Goal: Find specific page/section: Find specific page/section

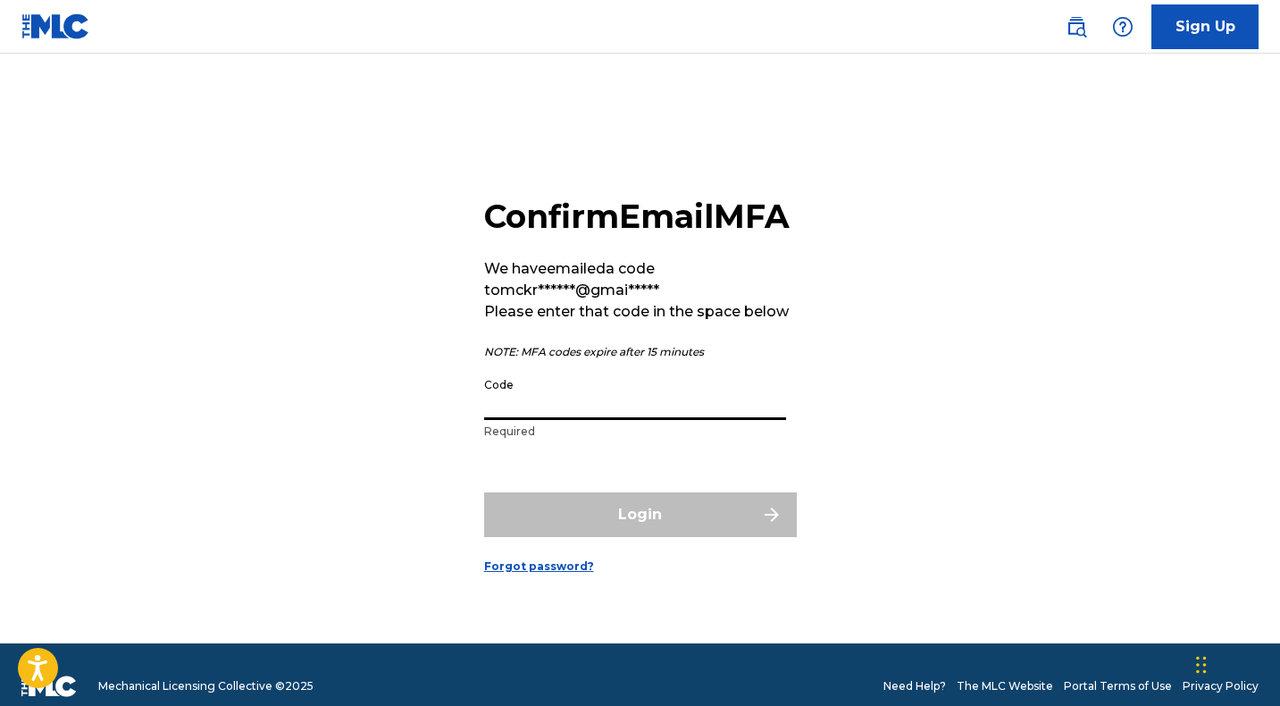
click at [536, 420] on input "Code" at bounding box center [635, 394] width 302 height 51
paste input "959781"
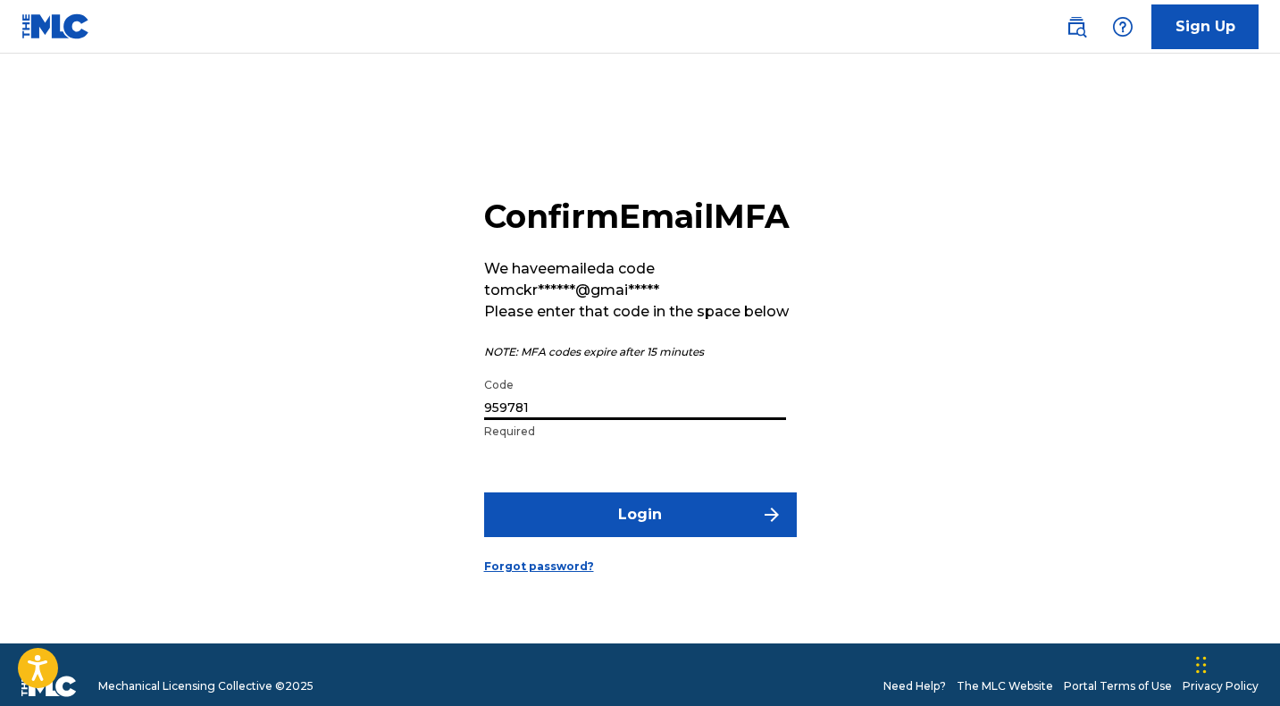
type input "959781"
click at [649, 534] on button "Login" at bounding box center [640, 514] width 313 height 45
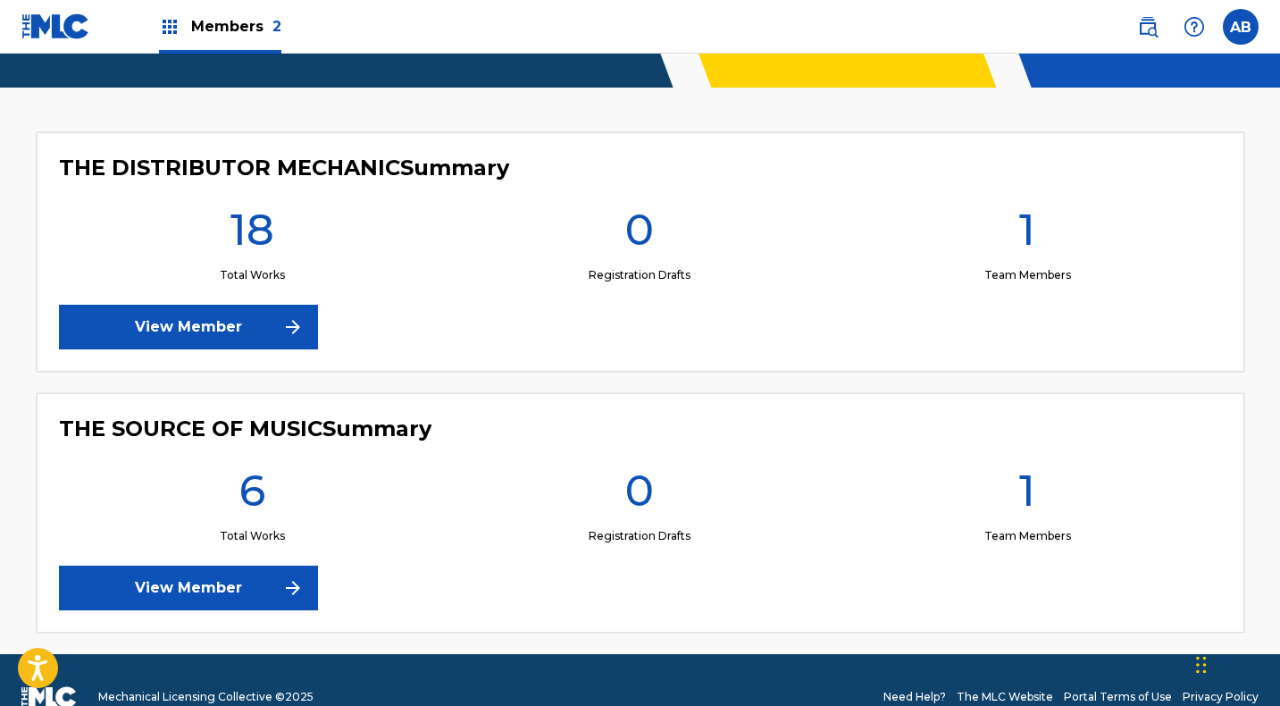
scroll to position [470, 0]
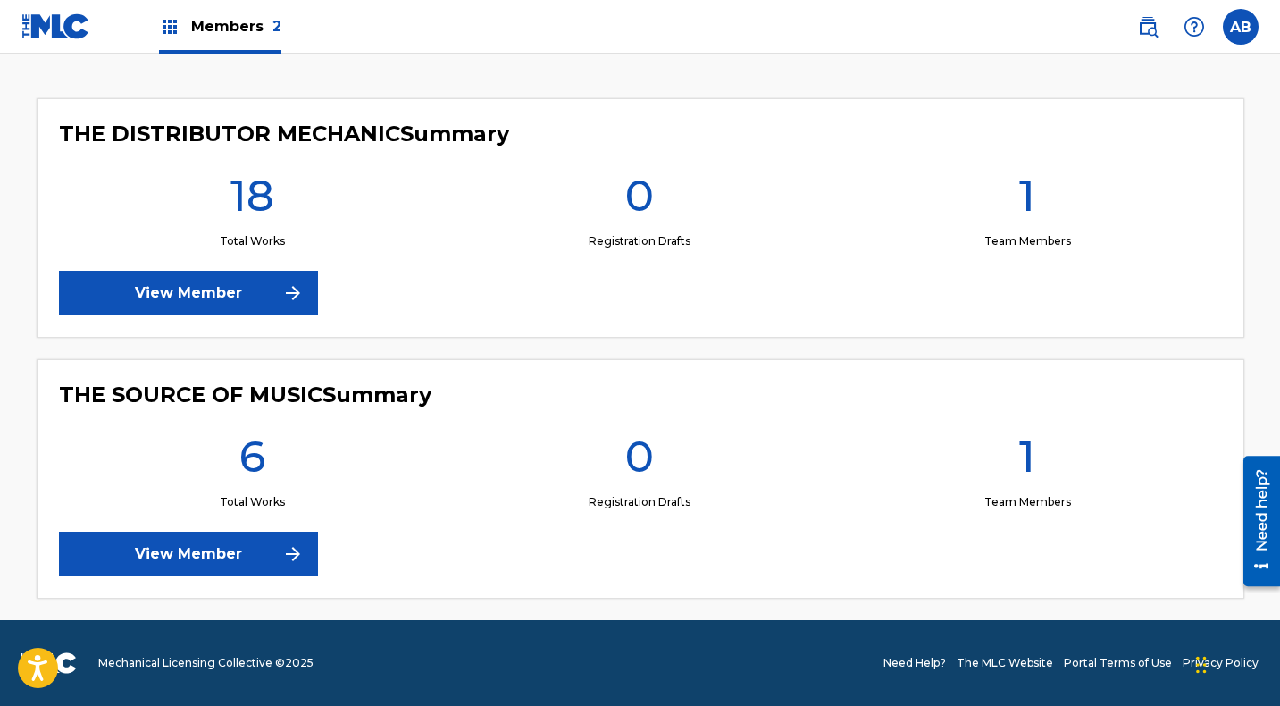
click at [229, 289] on link "View Member" at bounding box center [188, 293] width 259 height 45
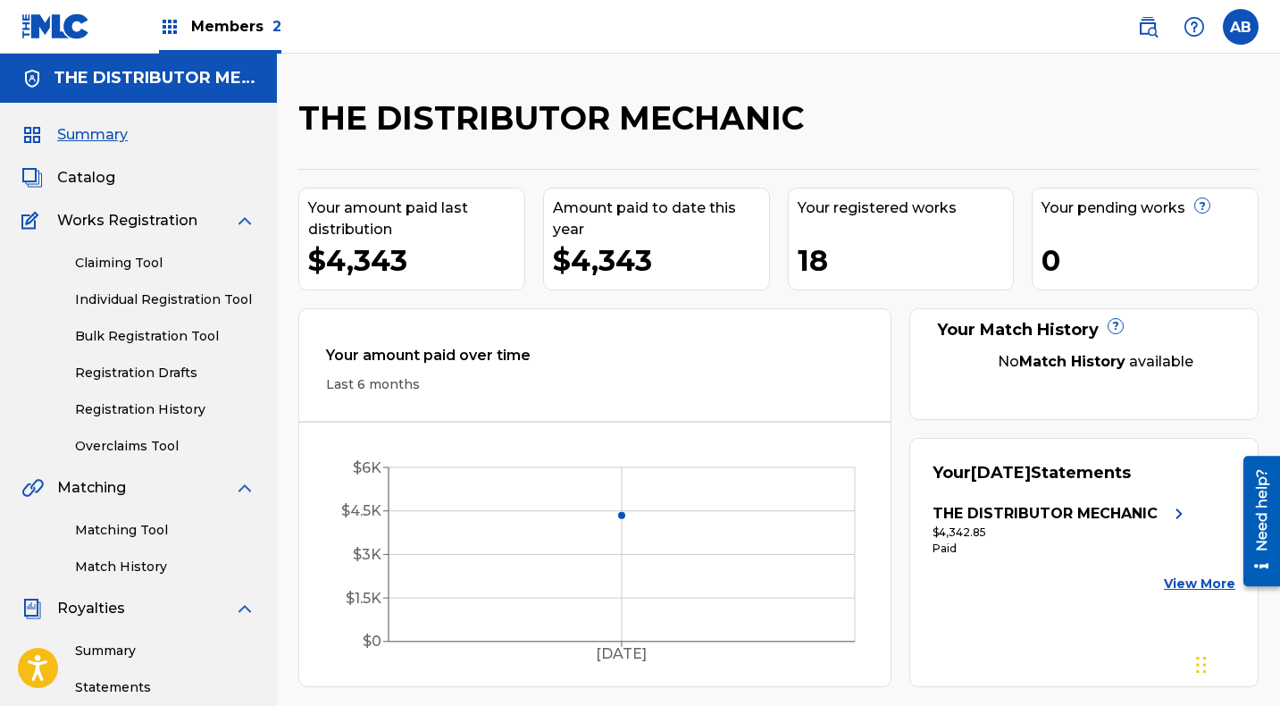
click at [75, 172] on span "Catalog" at bounding box center [86, 177] width 58 height 21
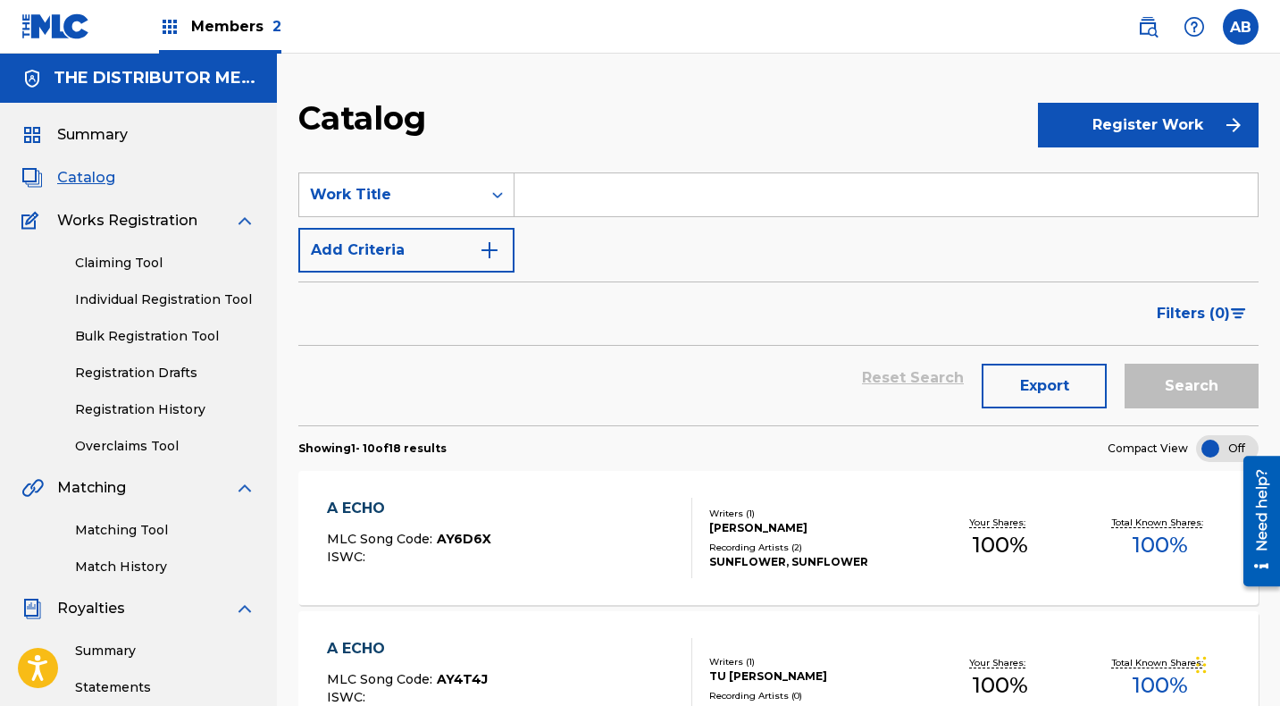
click at [73, 130] on span "Summary" at bounding box center [92, 134] width 71 height 21
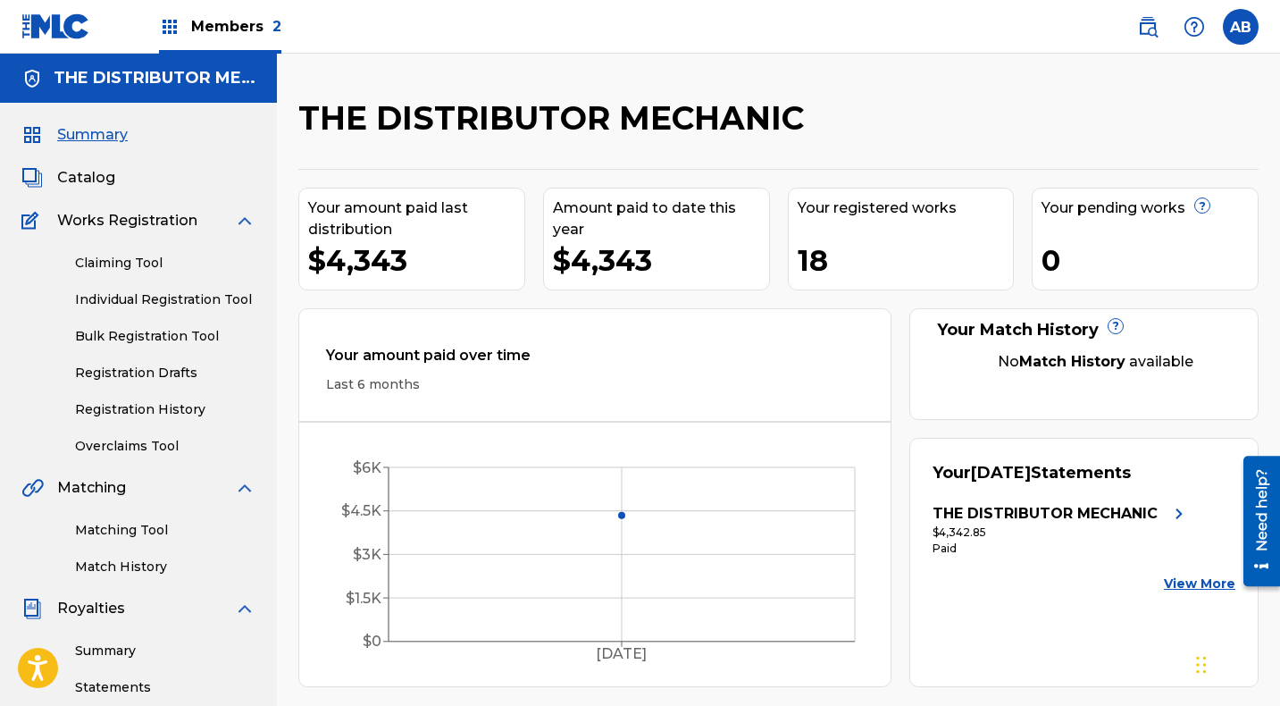
click at [161, 25] on img at bounding box center [169, 26] width 21 height 21
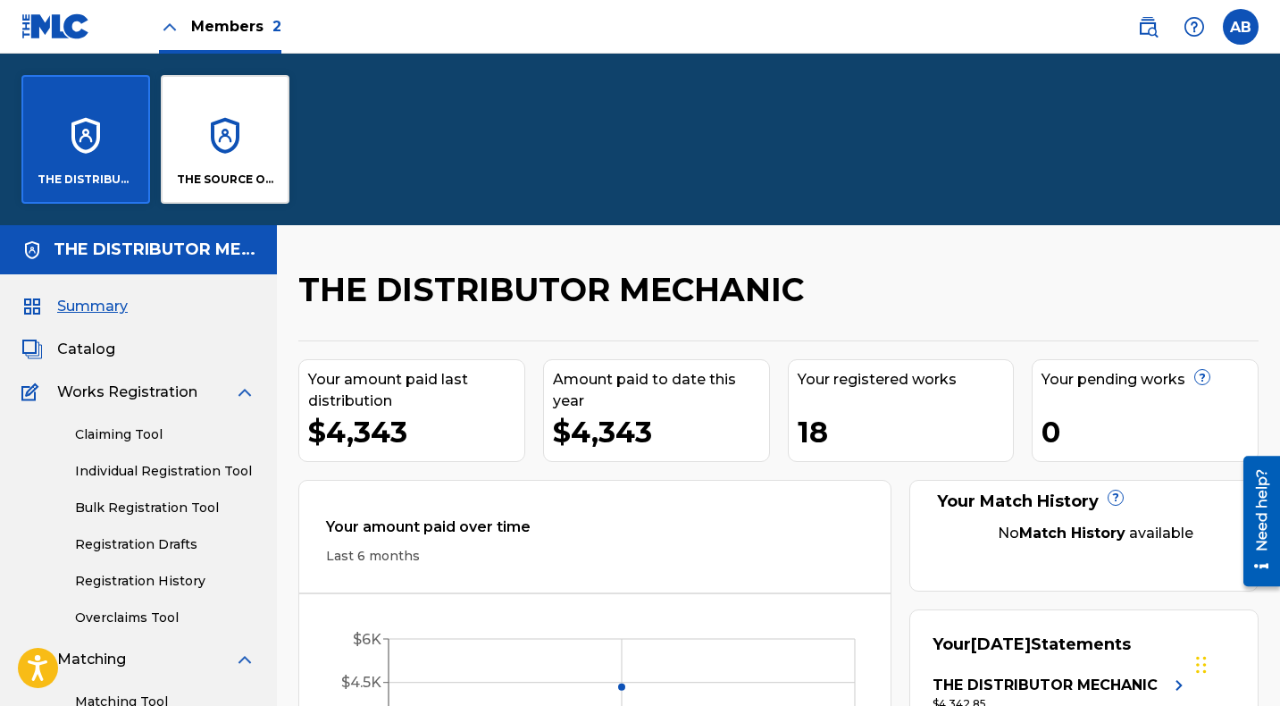
click at [230, 113] on div "THE SOURCE OF MUSIC" at bounding box center [225, 139] width 129 height 129
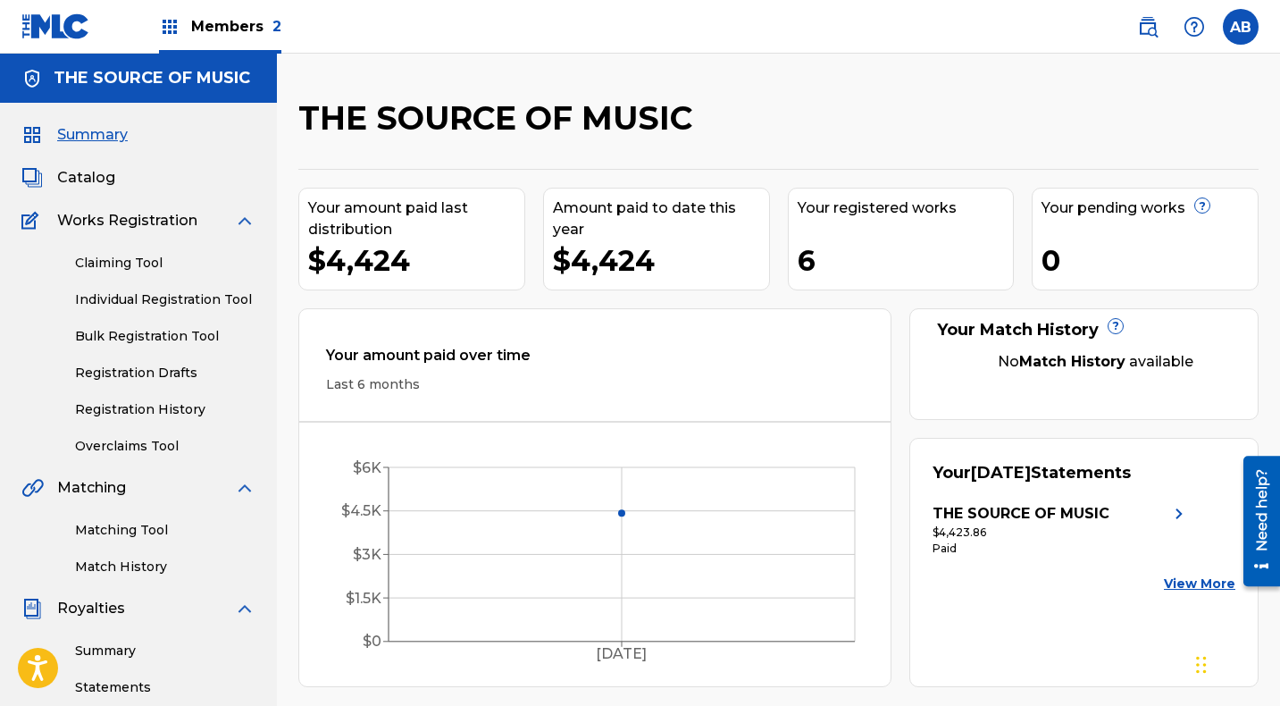
click at [175, 22] on img at bounding box center [169, 26] width 21 height 21
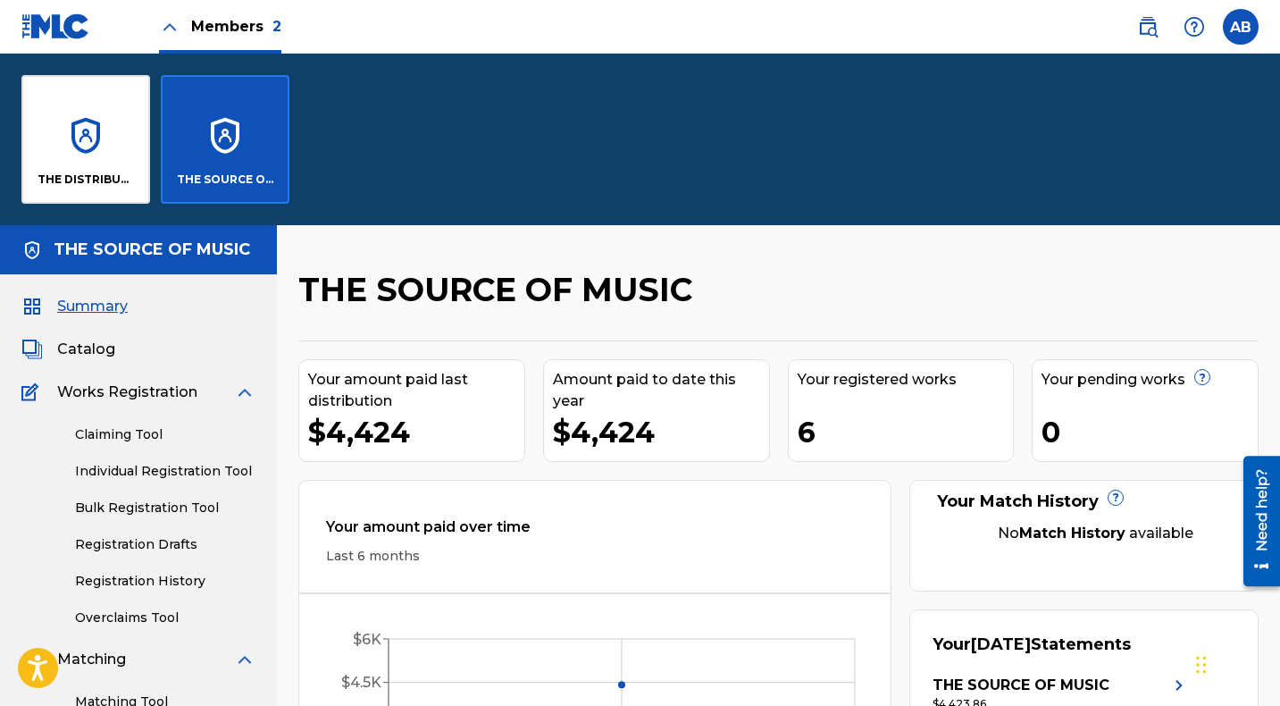
click at [118, 102] on div "THE DISTRIBUTOR MECHANIC" at bounding box center [85, 139] width 129 height 129
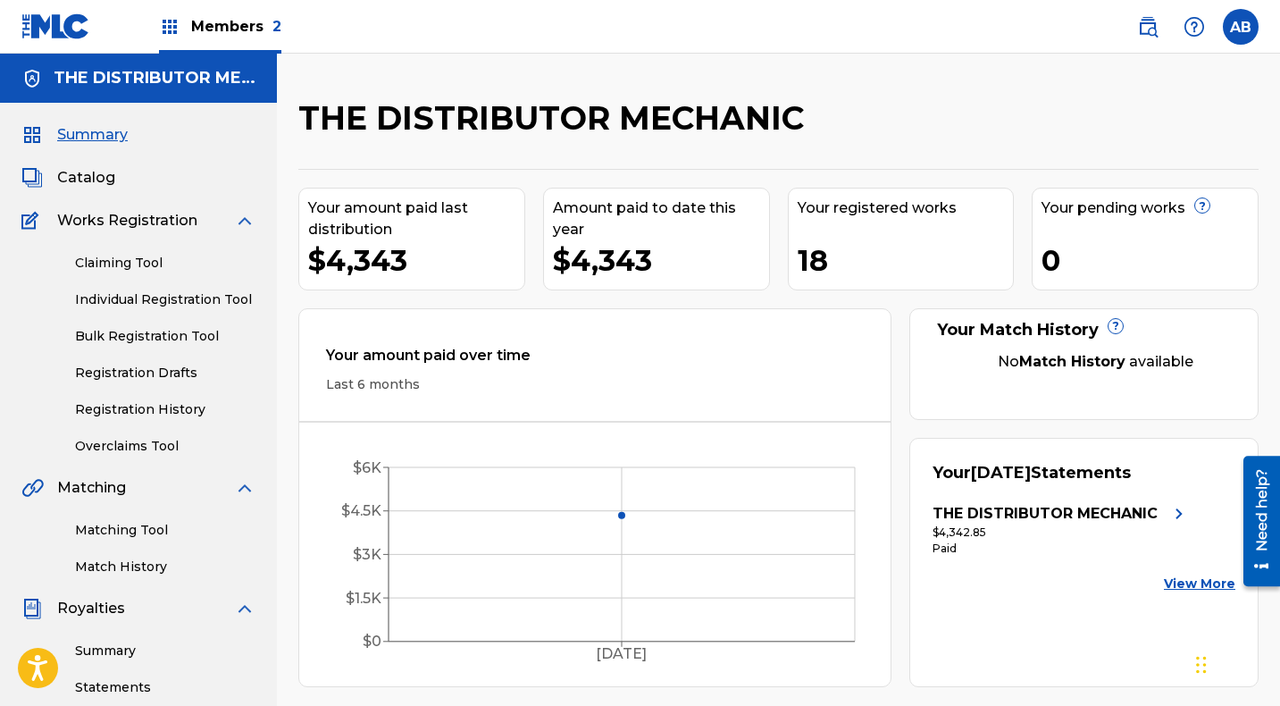
click at [168, 27] on img at bounding box center [169, 26] width 21 height 21
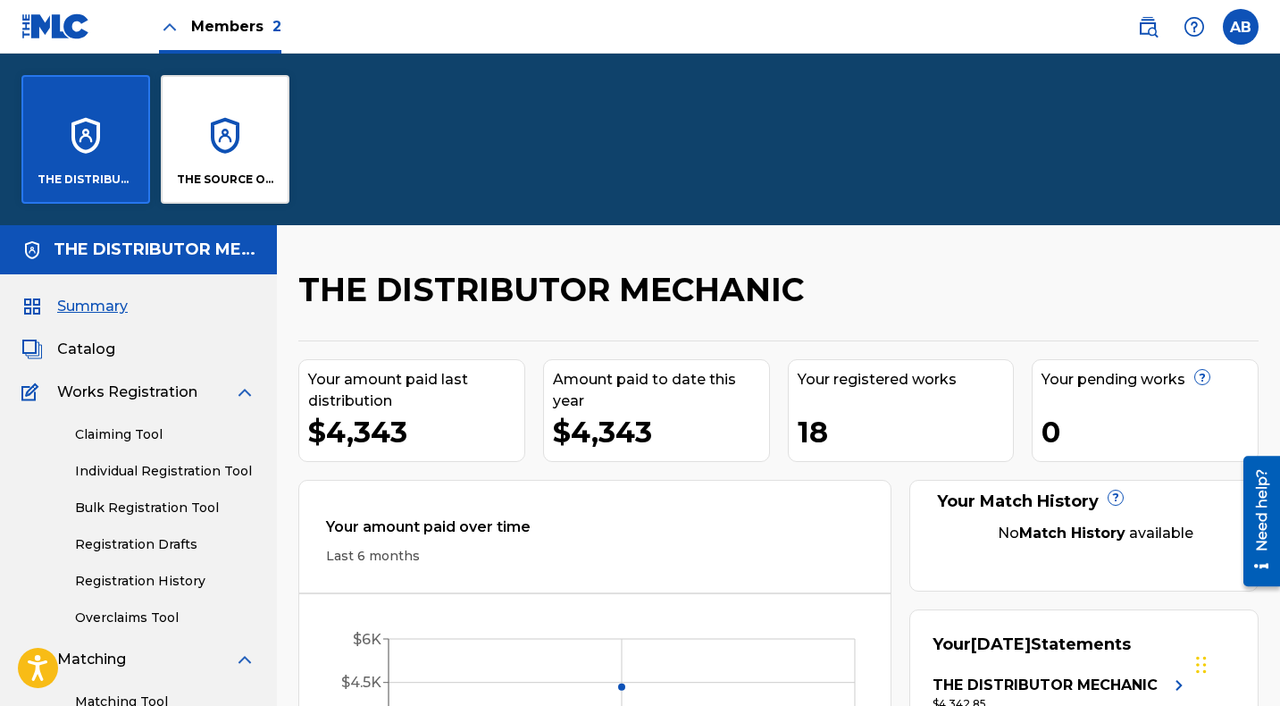
click at [213, 99] on div "THE SOURCE OF MUSIC" at bounding box center [225, 139] width 129 height 129
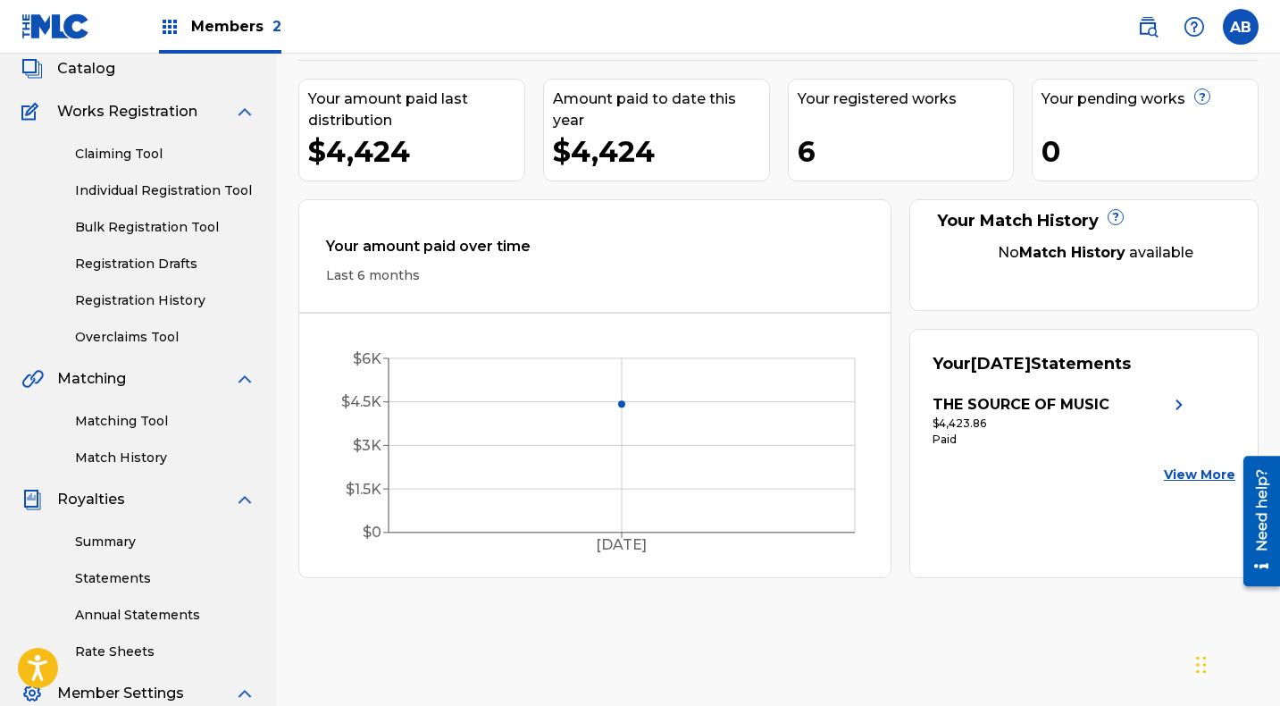
scroll to position [113, 0]
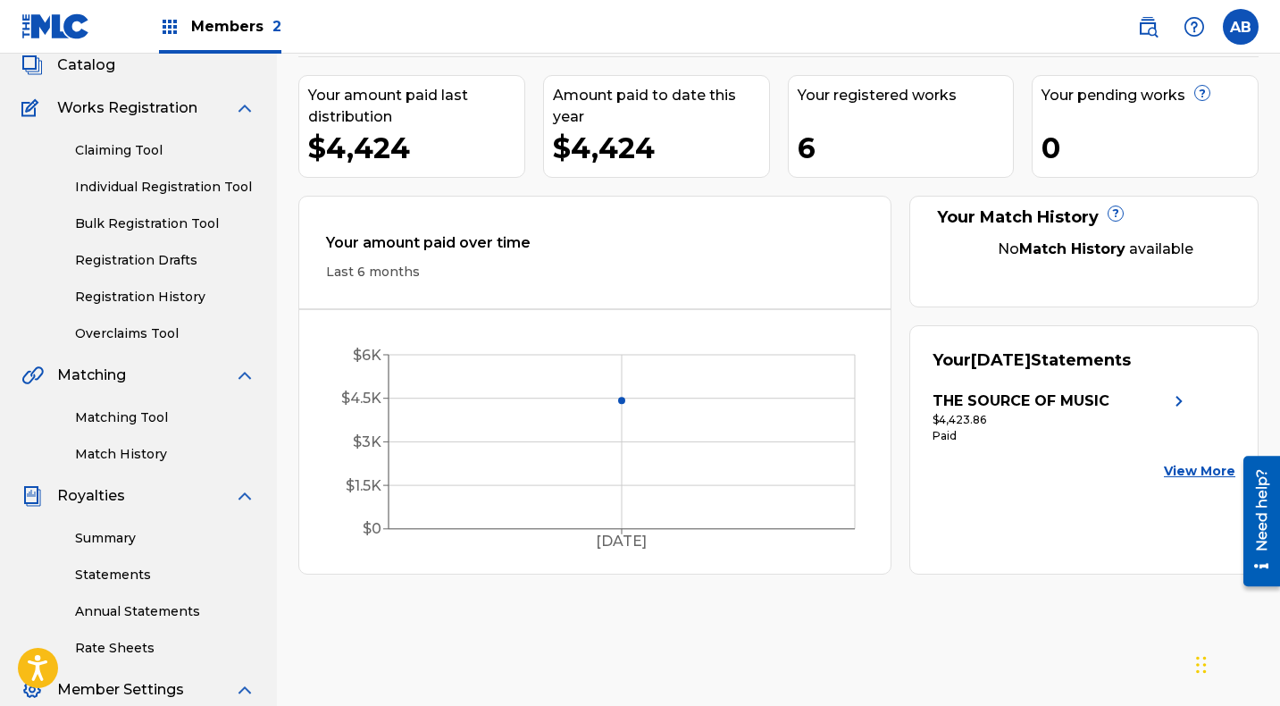
click at [76, 67] on span "Catalog" at bounding box center [86, 64] width 58 height 21
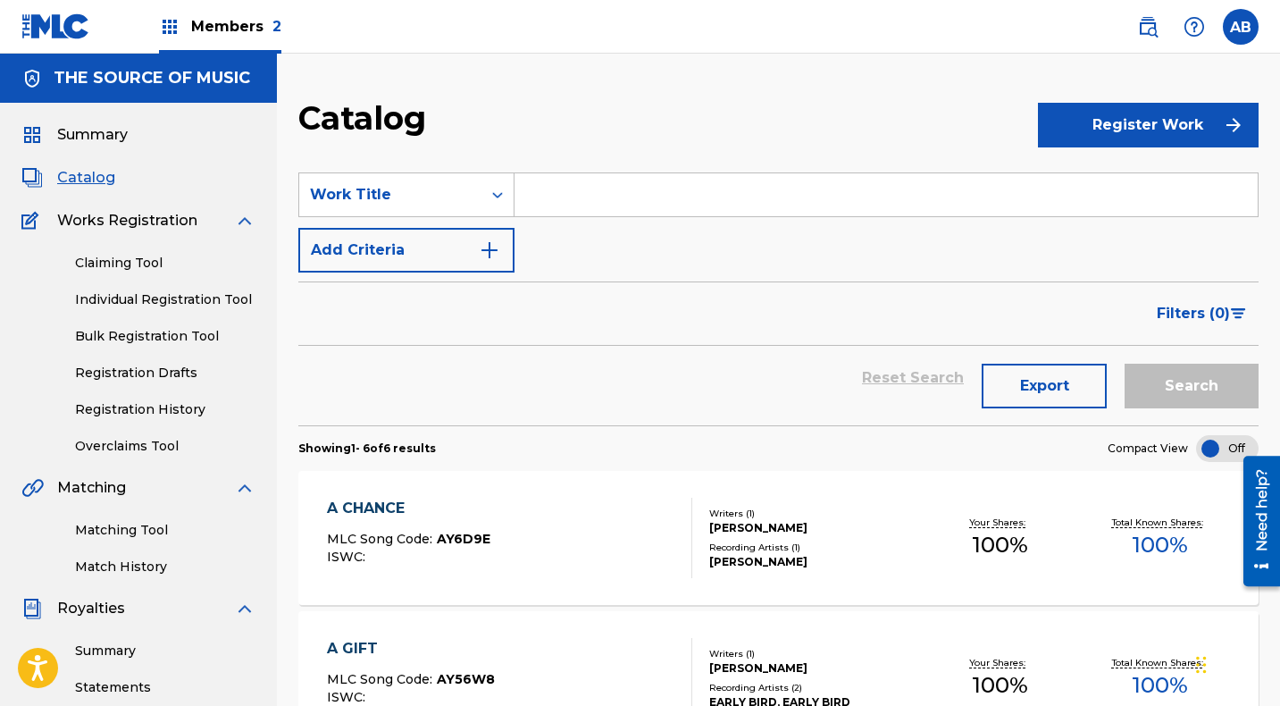
click at [169, 28] on img at bounding box center [169, 26] width 21 height 21
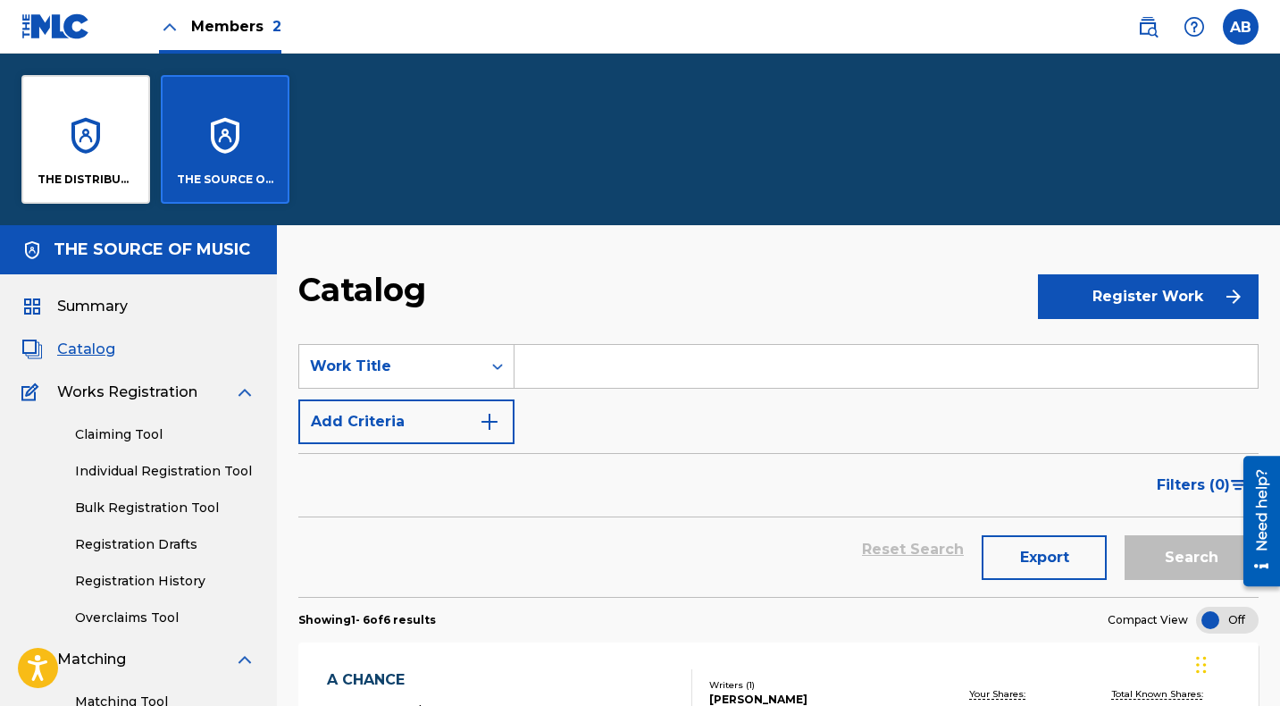
click at [115, 102] on div "THE DISTRIBUTOR MECHANIC" at bounding box center [85, 139] width 129 height 129
